Goal: Find specific page/section: Find specific page/section

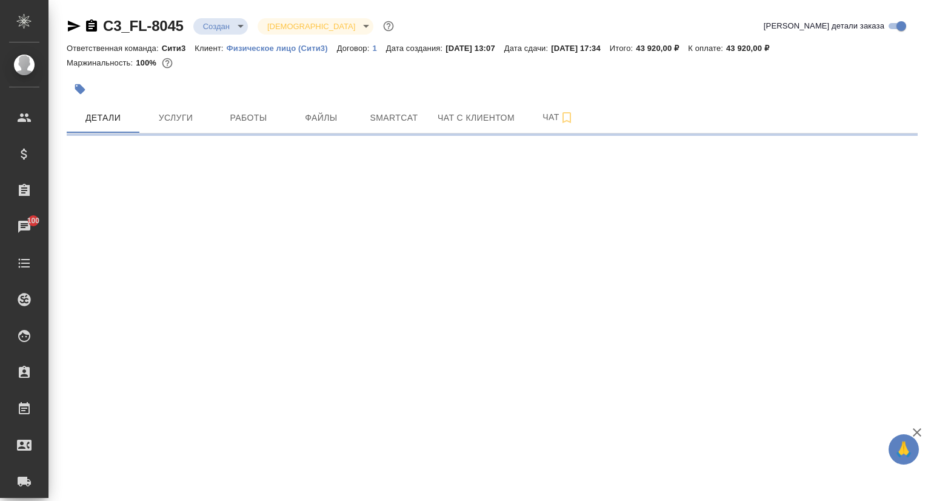
select select "RU"
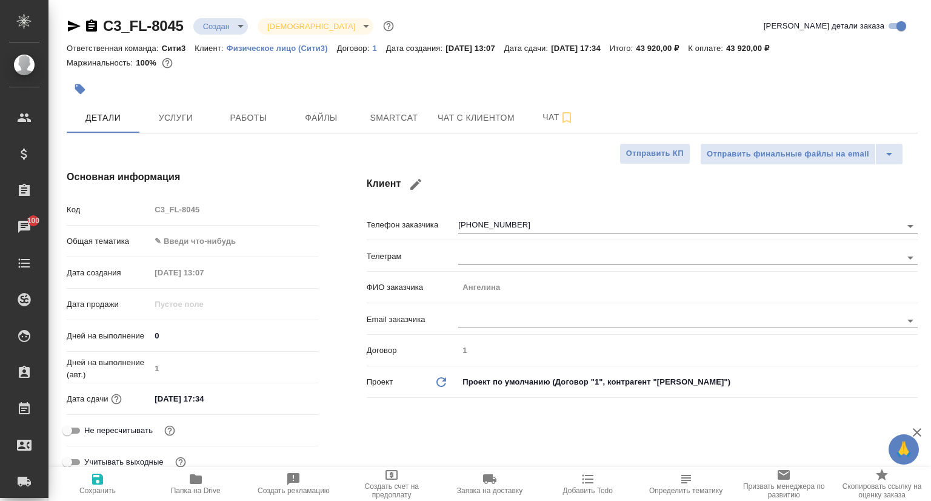
type textarea "x"
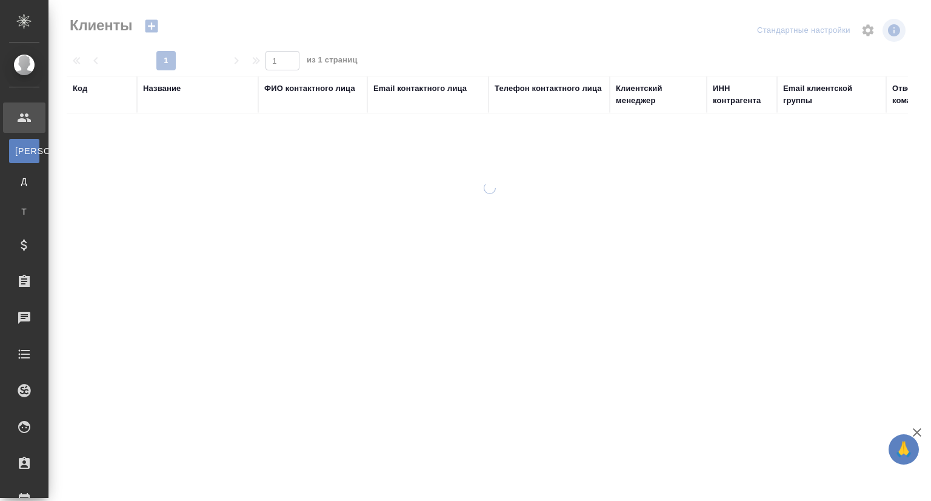
select select "RU"
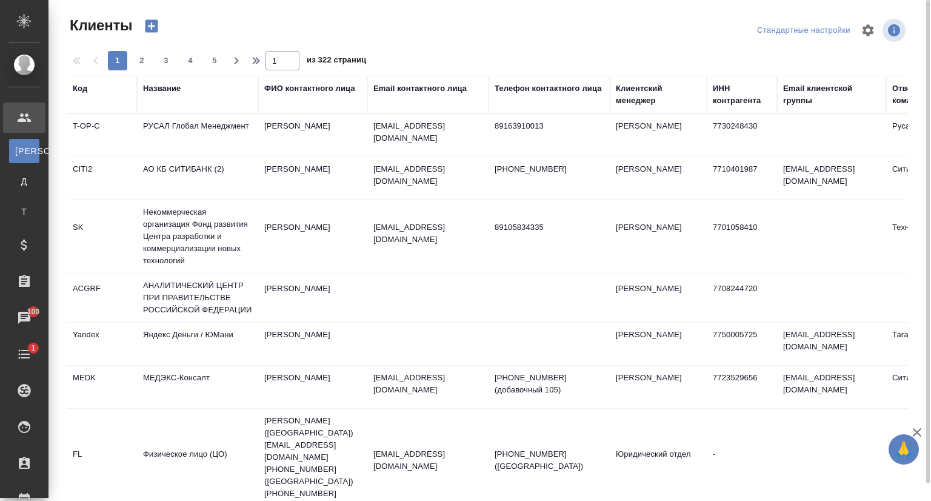
click at [162, 93] on div "Название" at bounding box center [162, 88] width 38 height 12
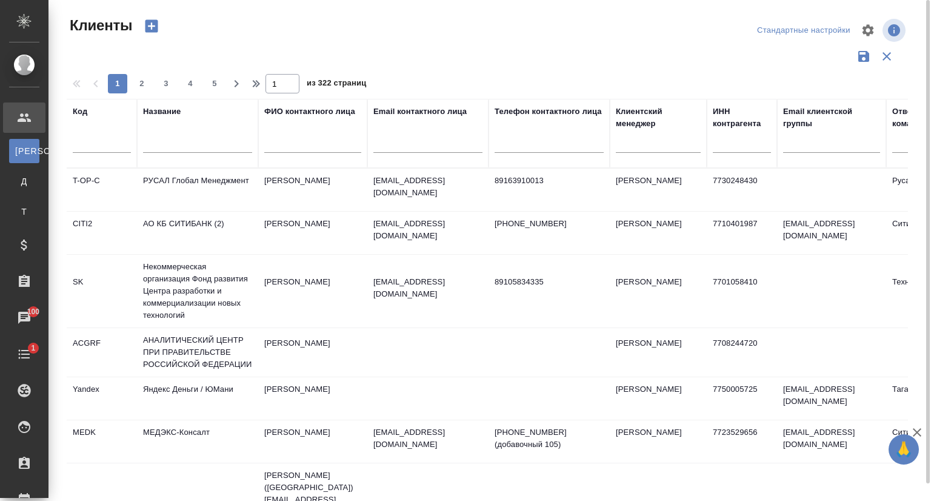
click at [153, 142] on input "text" at bounding box center [197, 145] width 109 height 15
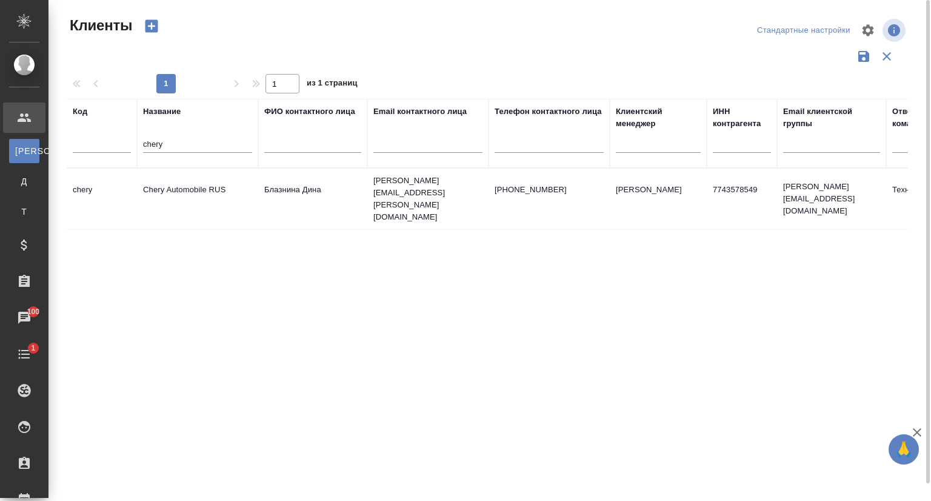
click at [207, 189] on td "Chery Automobile RUS" at bounding box center [197, 199] width 121 height 42
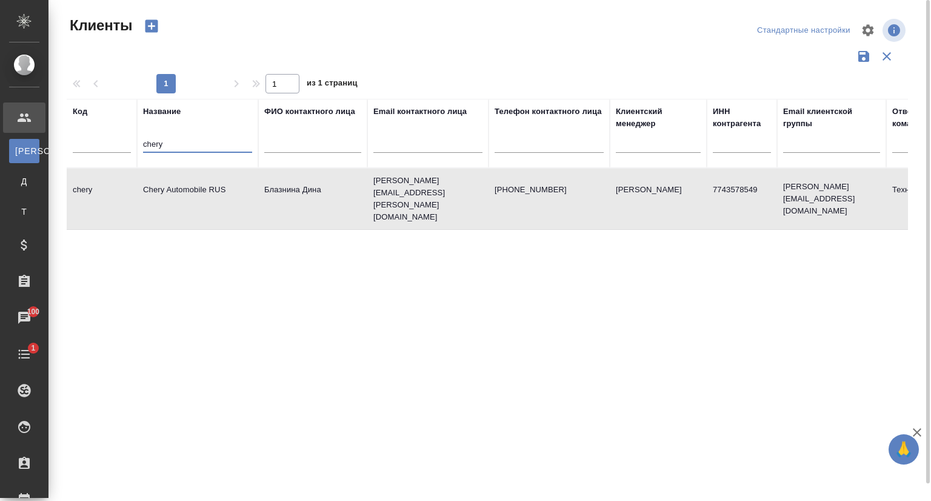
drag, startPoint x: 192, startPoint y: 141, endPoint x: 110, endPoint y: 142, distance: 81.9
click at [110, 142] on tr "Код Название chery ФИО контактного лица Email контактного лица Телефон контактн…" at bounding box center [525, 133] width 917 height 69
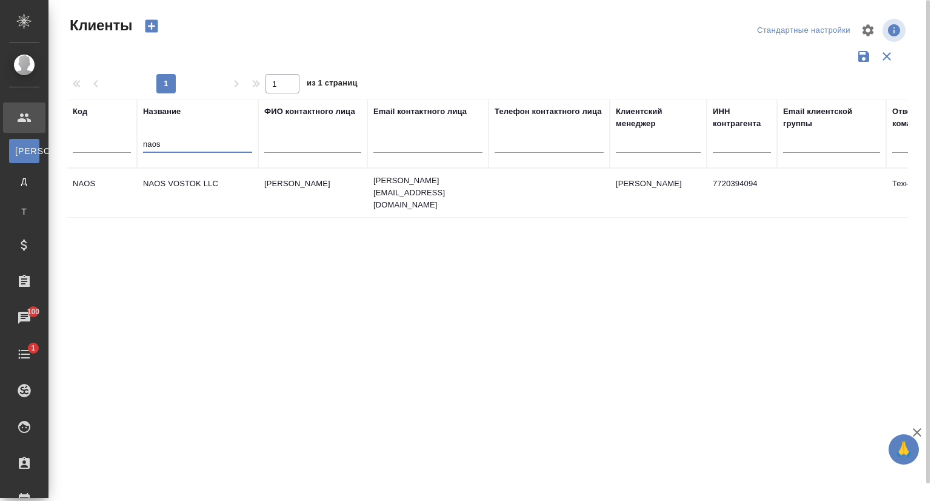
type input "naos"
click at [176, 174] on td "NAOS VOSTOK LLC" at bounding box center [197, 193] width 121 height 42
click at [177, 175] on td "NAOS VOSTOK LLC" at bounding box center [197, 193] width 121 height 42
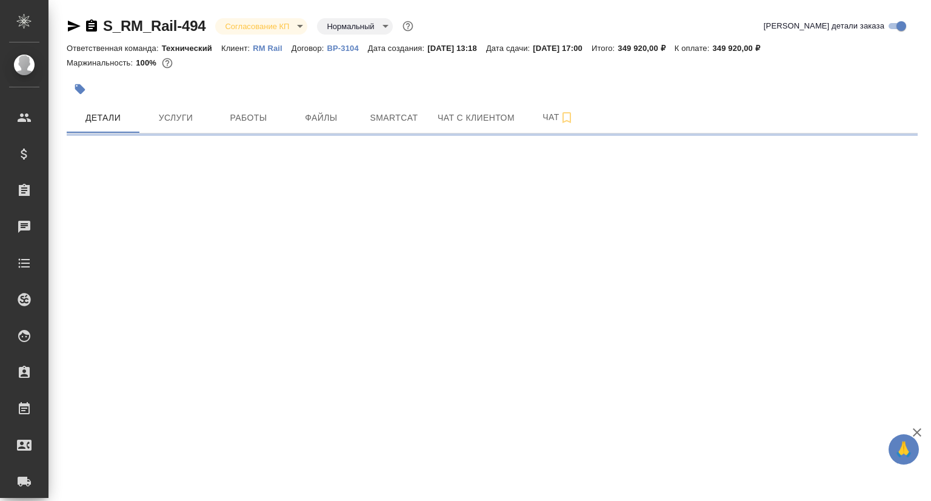
select select "RU"
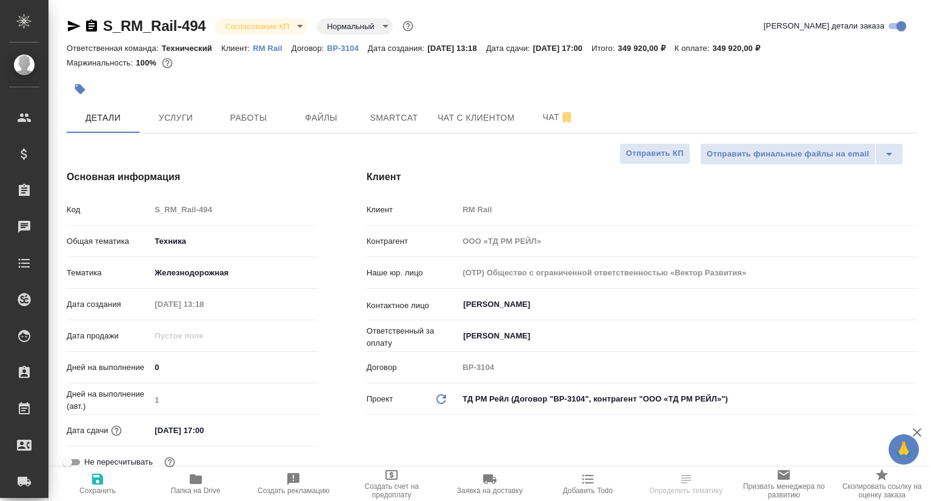
type textarea "x"
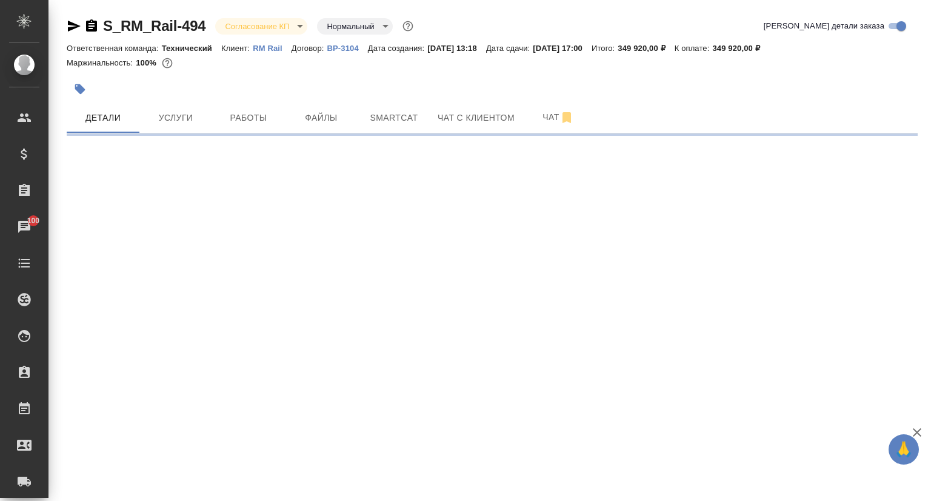
select select "RU"
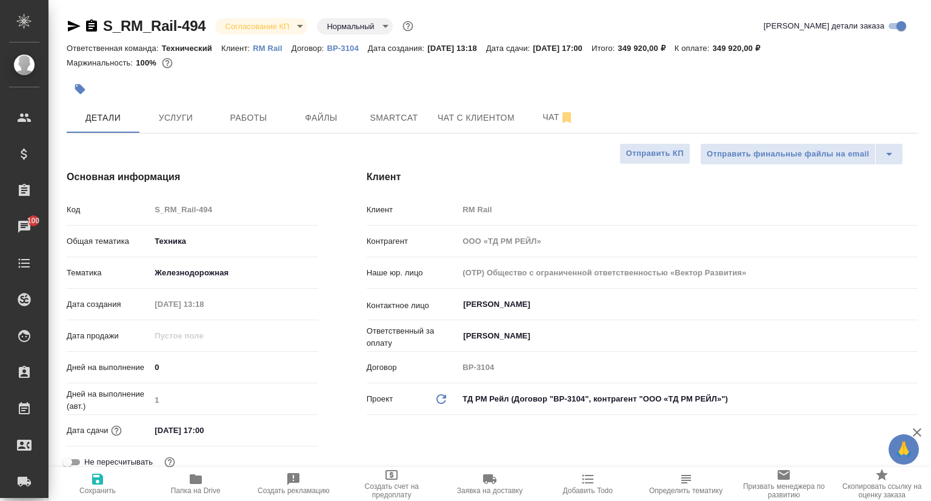
type textarea "x"
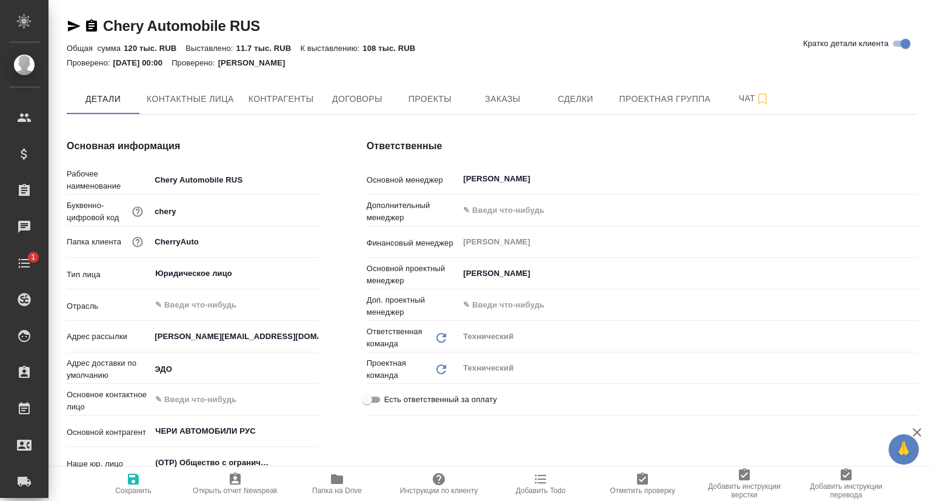
type textarea "x"
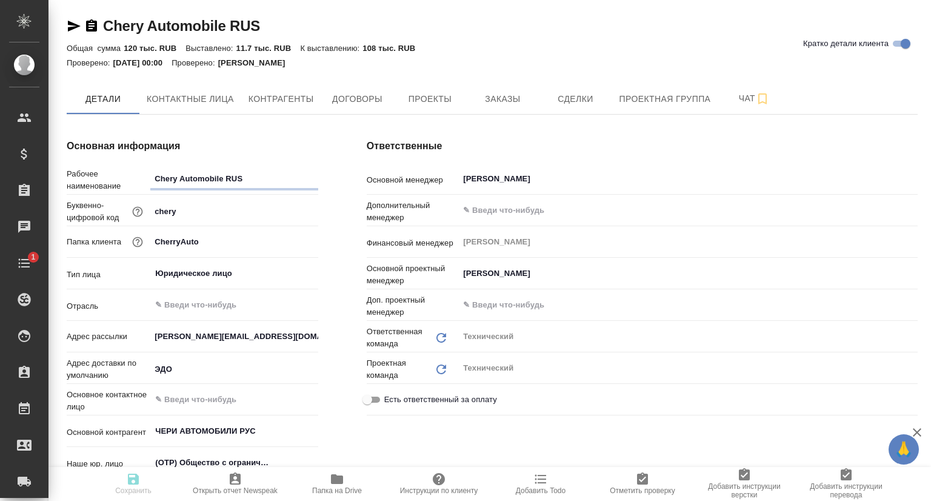
type textarea "x"
click at [438, 93] on span "Проекты" at bounding box center [430, 99] width 58 height 15
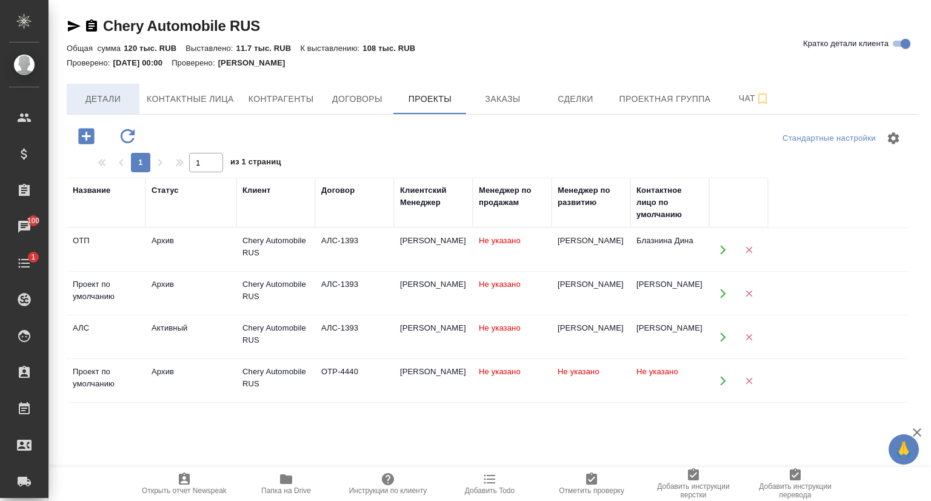
click at [122, 95] on span "Детали" at bounding box center [103, 99] width 58 height 15
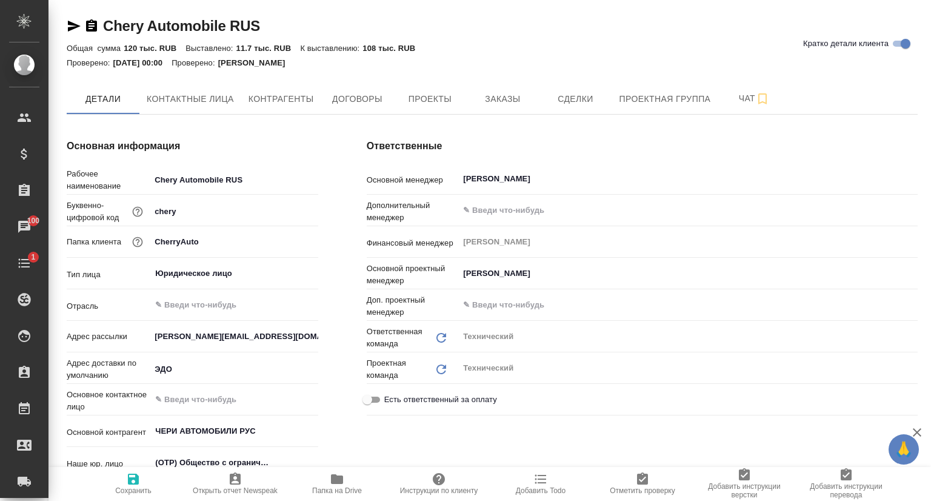
type textarea "x"
click at [323, 483] on span "Папка на Drive" at bounding box center [336, 483] width 87 height 23
type textarea "x"
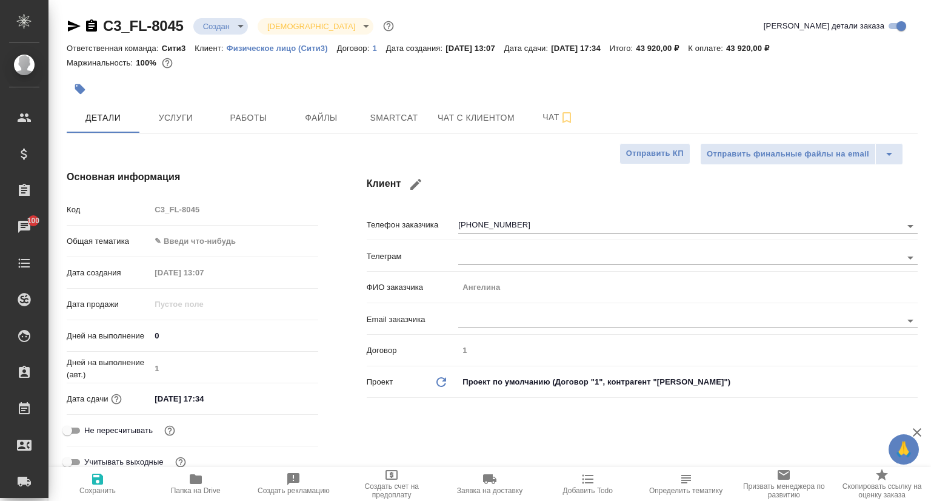
select select "RU"
click at [478, 124] on span "Чат с клиентом" at bounding box center [476, 117] width 77 height 15
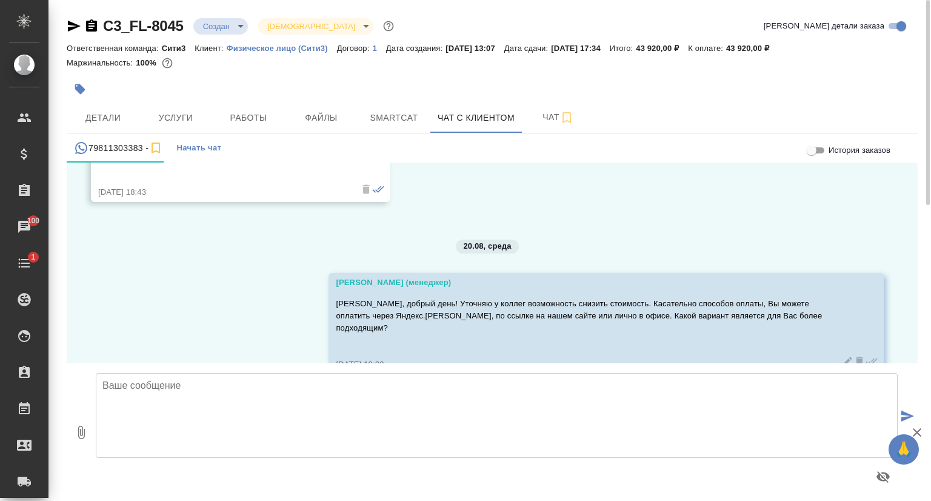
scroll to position [1529, 0]
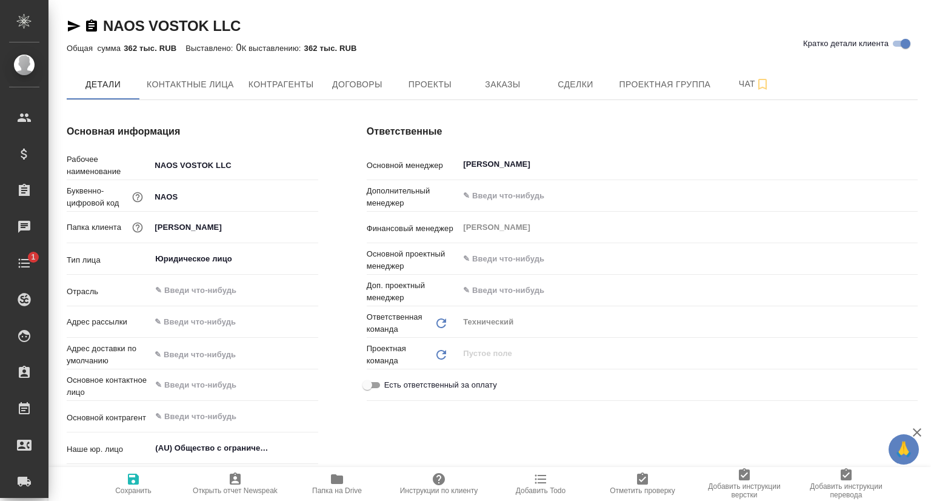
type textarea "x"
click at [485, 79] on span "Заказы" at bounding box center [502, 84] width 58 height 15
